Goal: Information Seeking & Learning: Learn about a topic

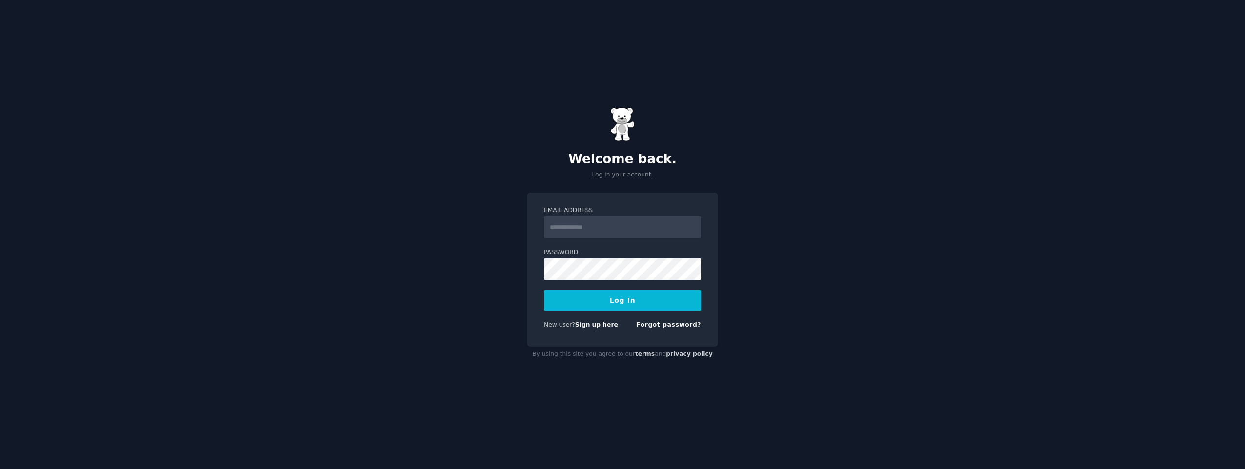
type input "**********"
click at [685, 306] on button "Log In" at bounding box center [622, 300] width 157 height 20
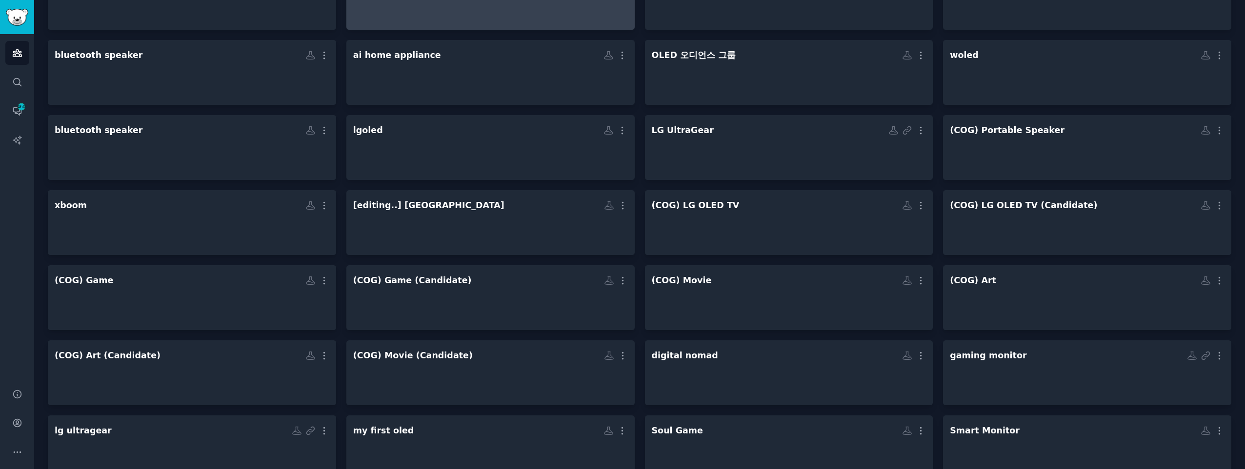
scroll to position [244, 0]
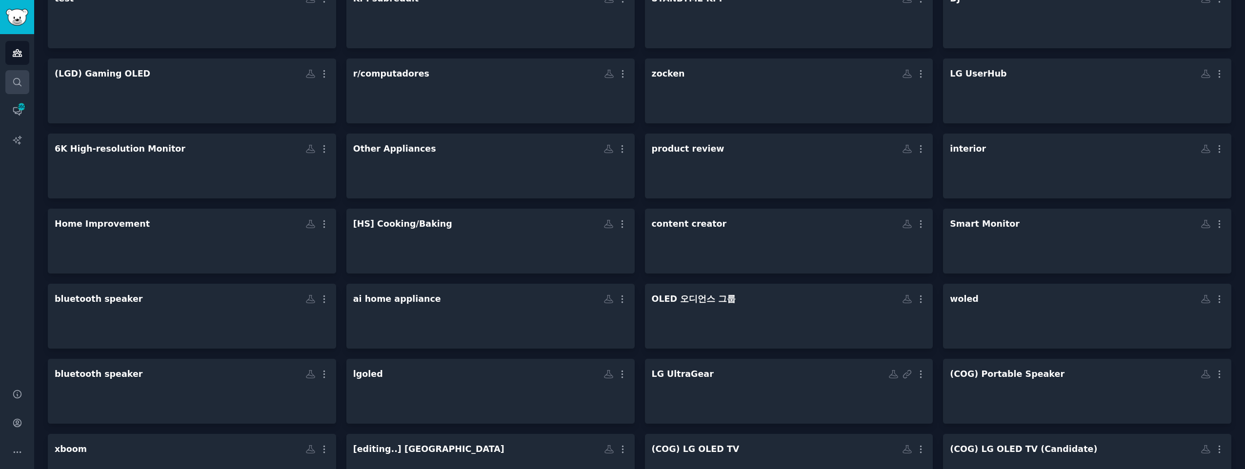
click at [22, 81] on link "Search" at bounding box center [17, 82] width 24 height 24
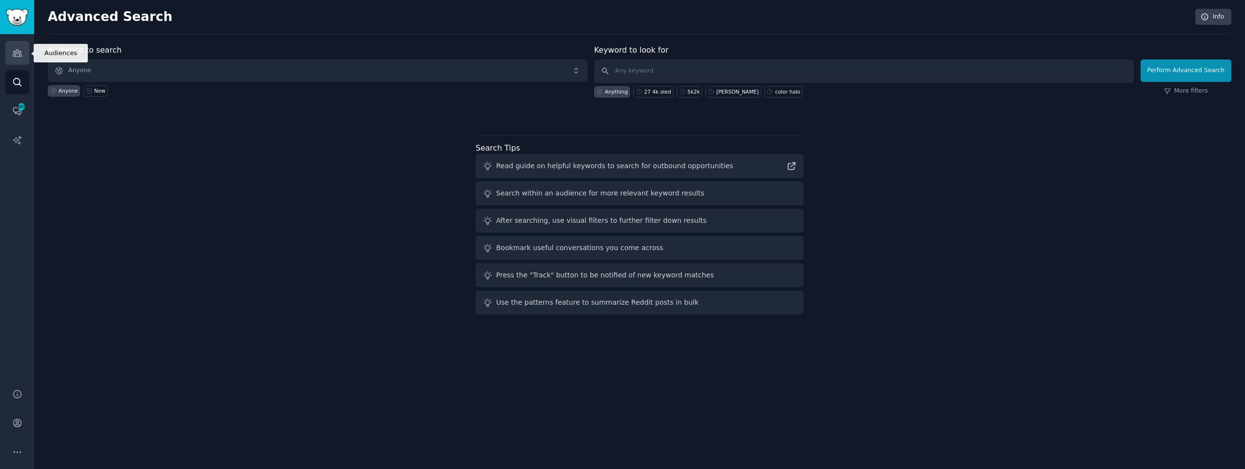
click at [18, 59] on link "Audiences" at bounding box center [17, 53] width 24 height 24
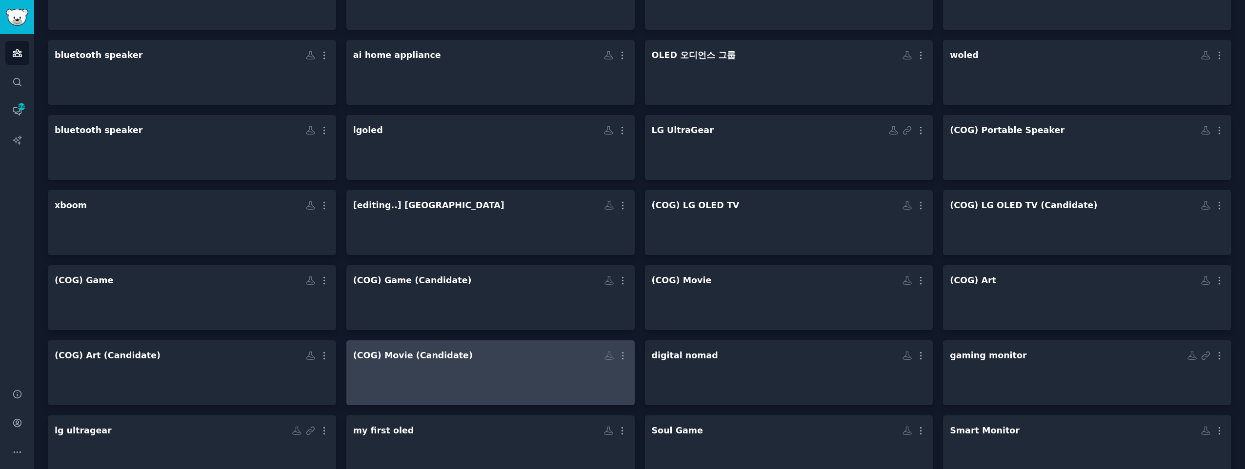
scroll to position [588, 0]
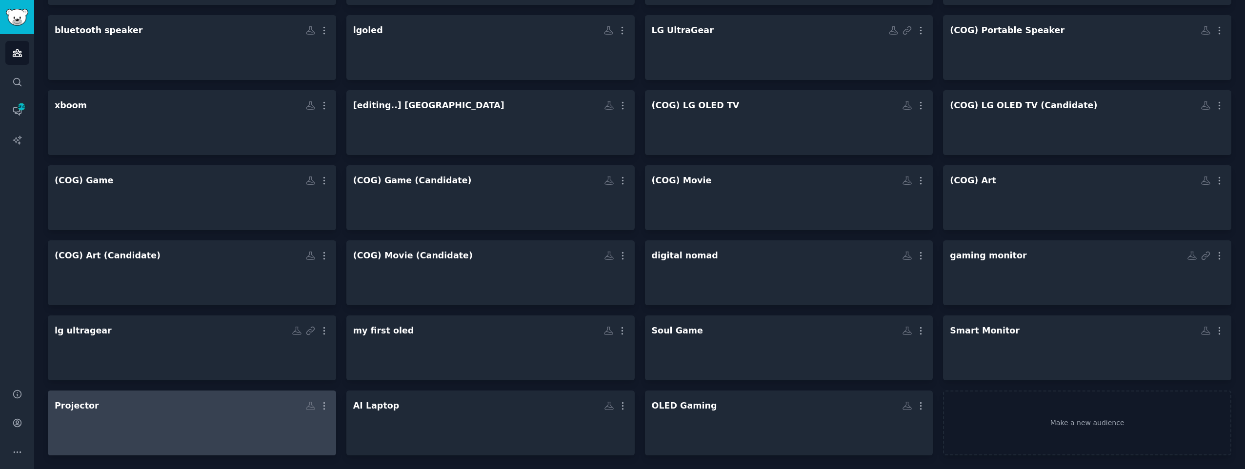
click at [280, 402] on h2 "Projector More" at bounding box center [192, 406] width 275 height 17
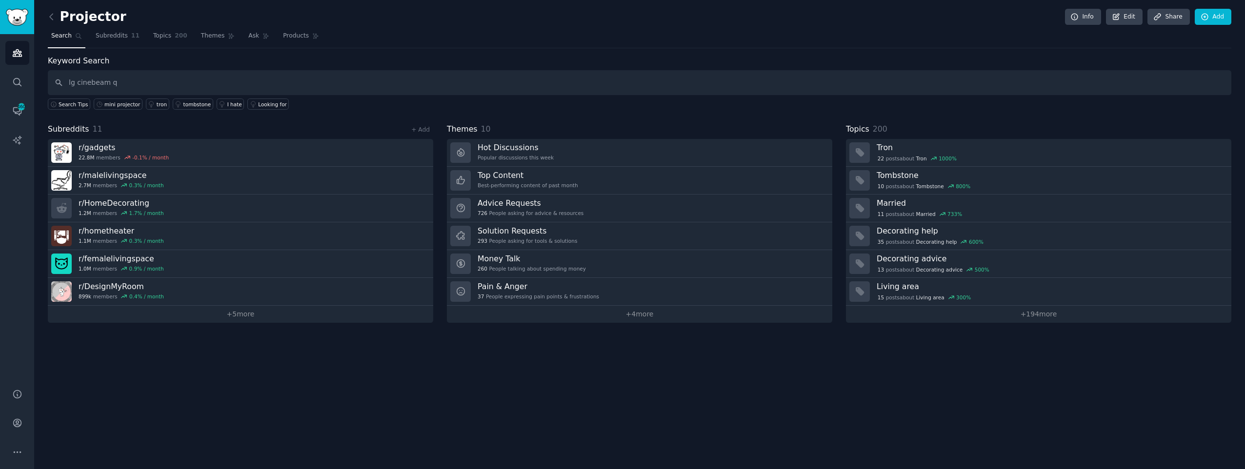
type input "lg cinebeam q"
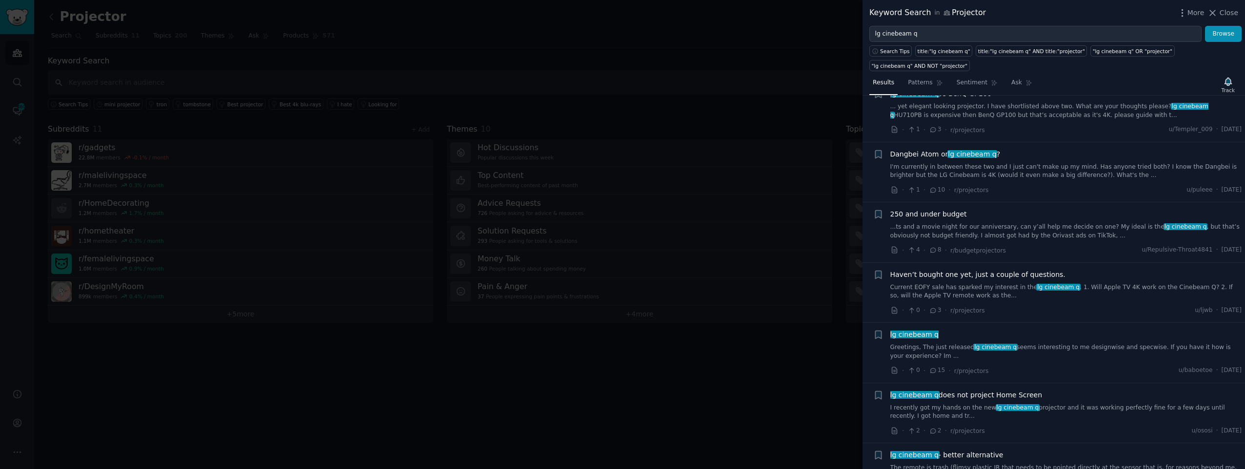
scroll to position [3172, 0]
